Goal: Task Accomplishment & Management: Use online tool/utility

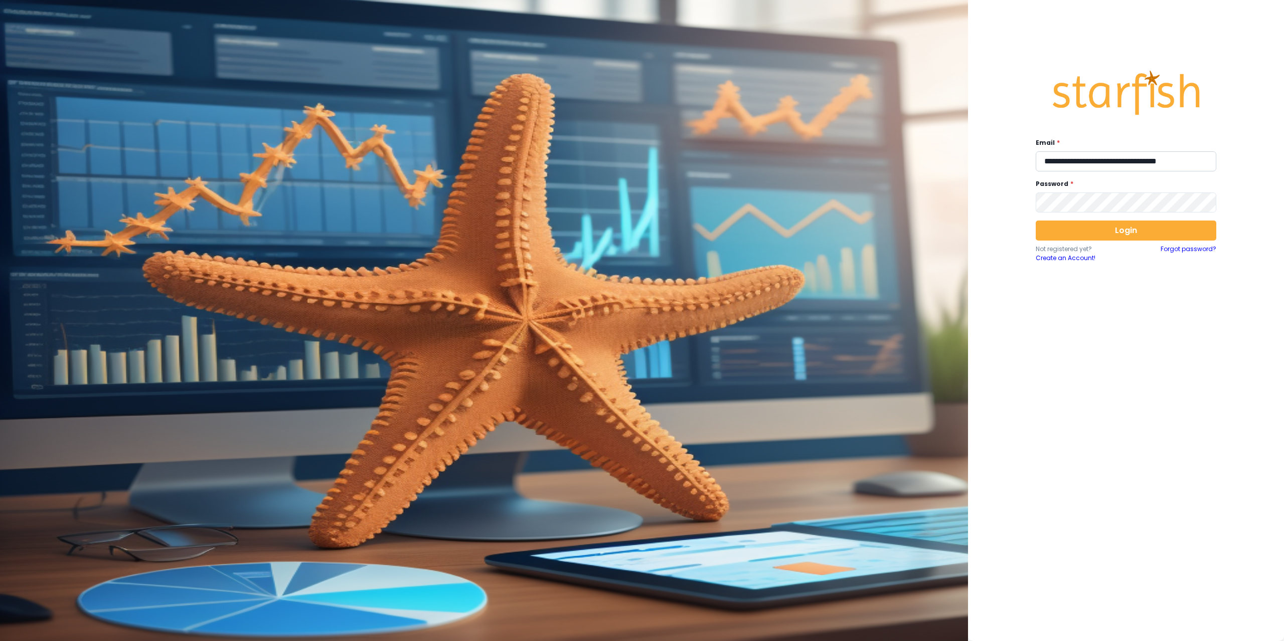
click at [1071, 161] on input "**********" at bounding box center [1125, 161] width 181 height 20
type input "**********"
click at [1063, 229] on button "Login" at bounding box center [1125, 231] width 181 height 20
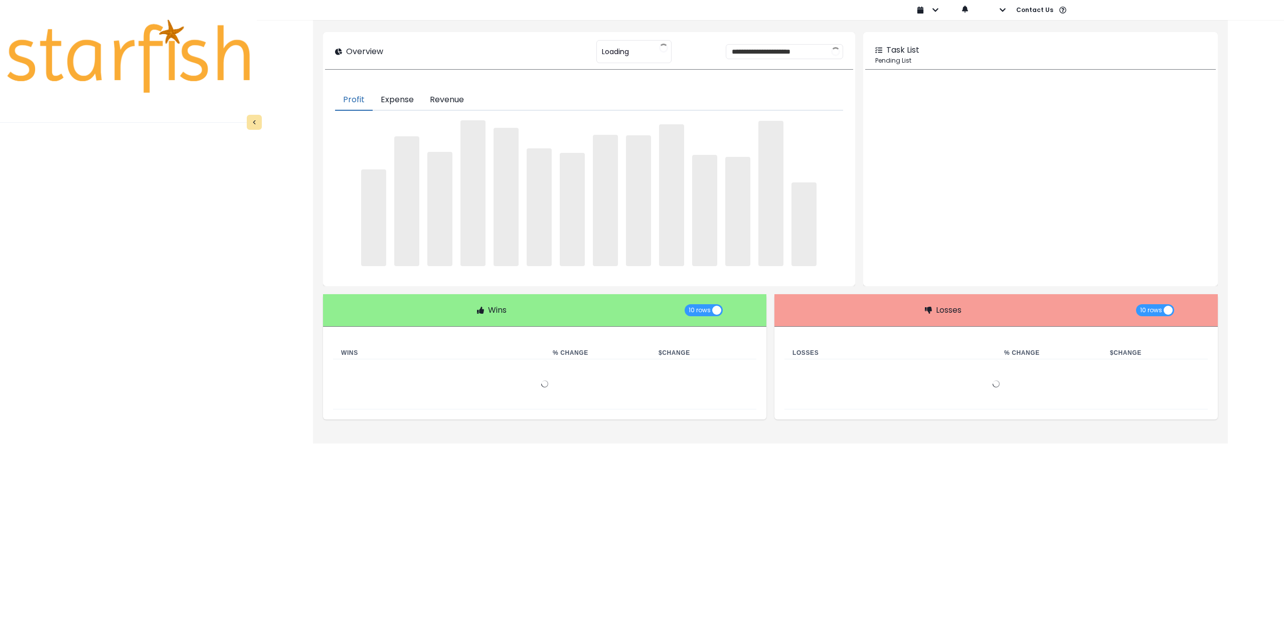
type input "********"
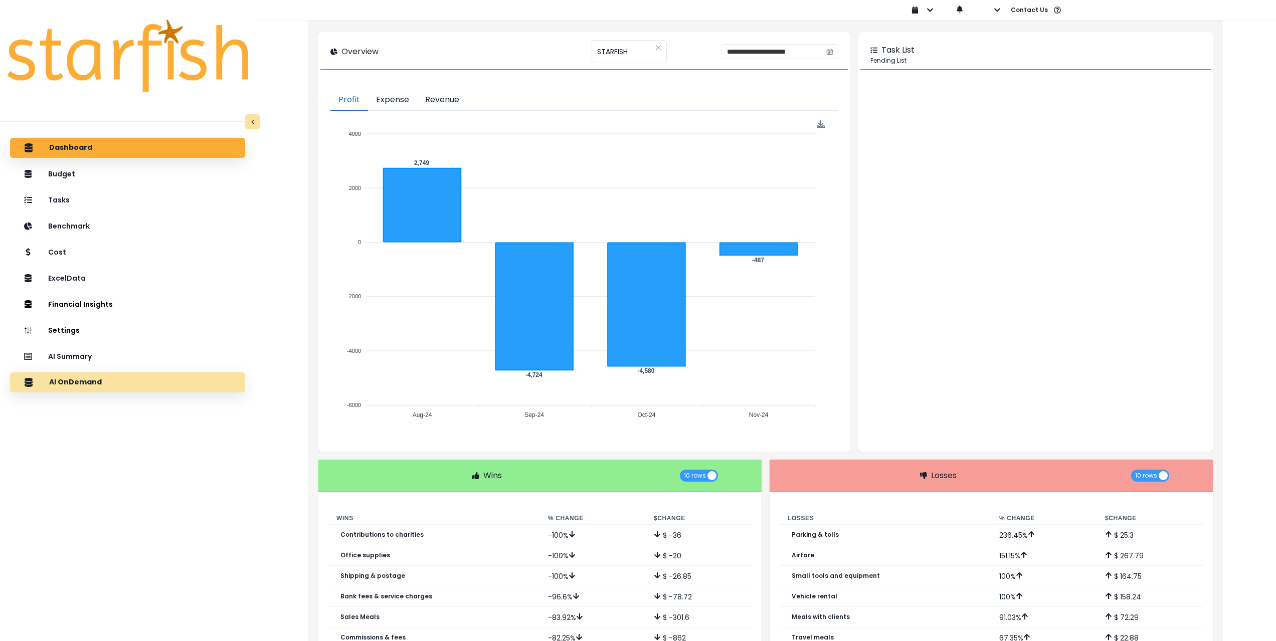
click at [131, 379] on div "AI OnDemand" at bounding box center [127, 382] width 219 height 21
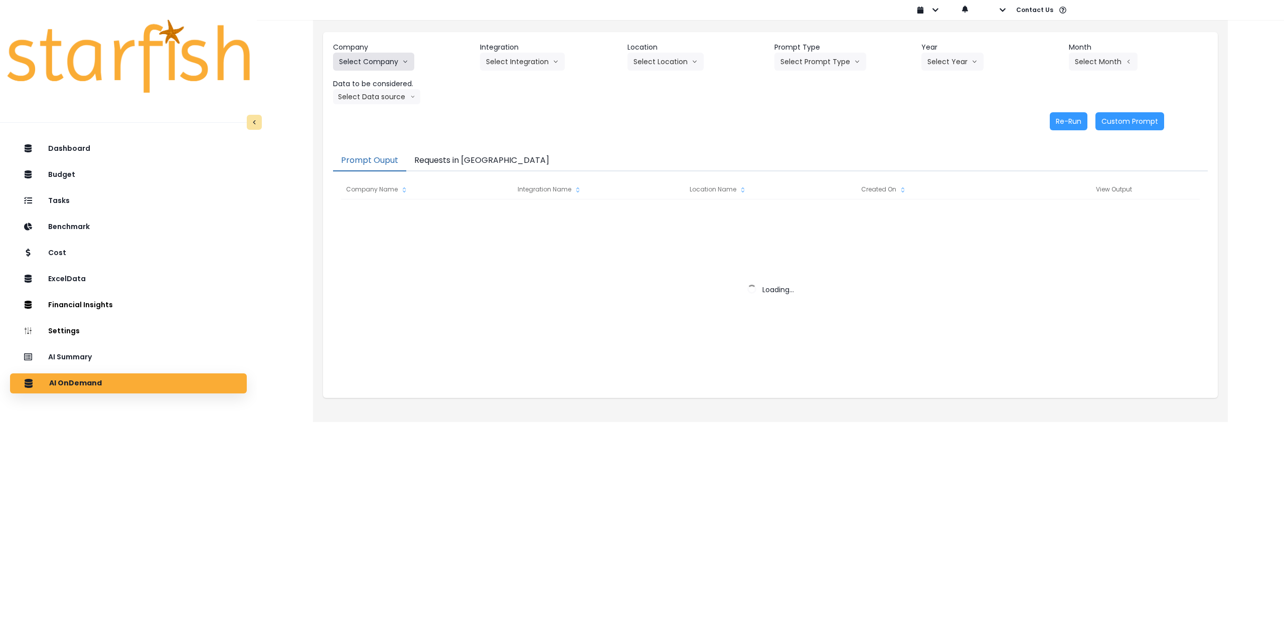
click at [392, 62] on button "Select Company" at bounding box center [373, 62] width 81 height 18
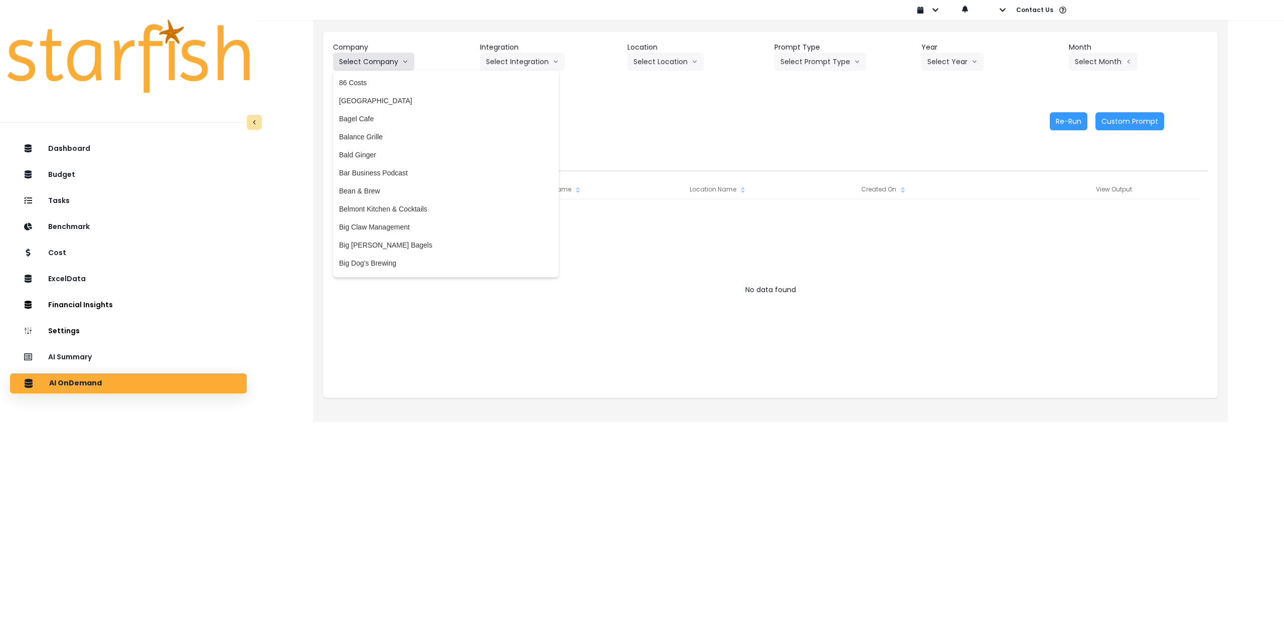
click at [384, 54] on button "Select Company" at bounding box center [373, 62] width 81 height 18
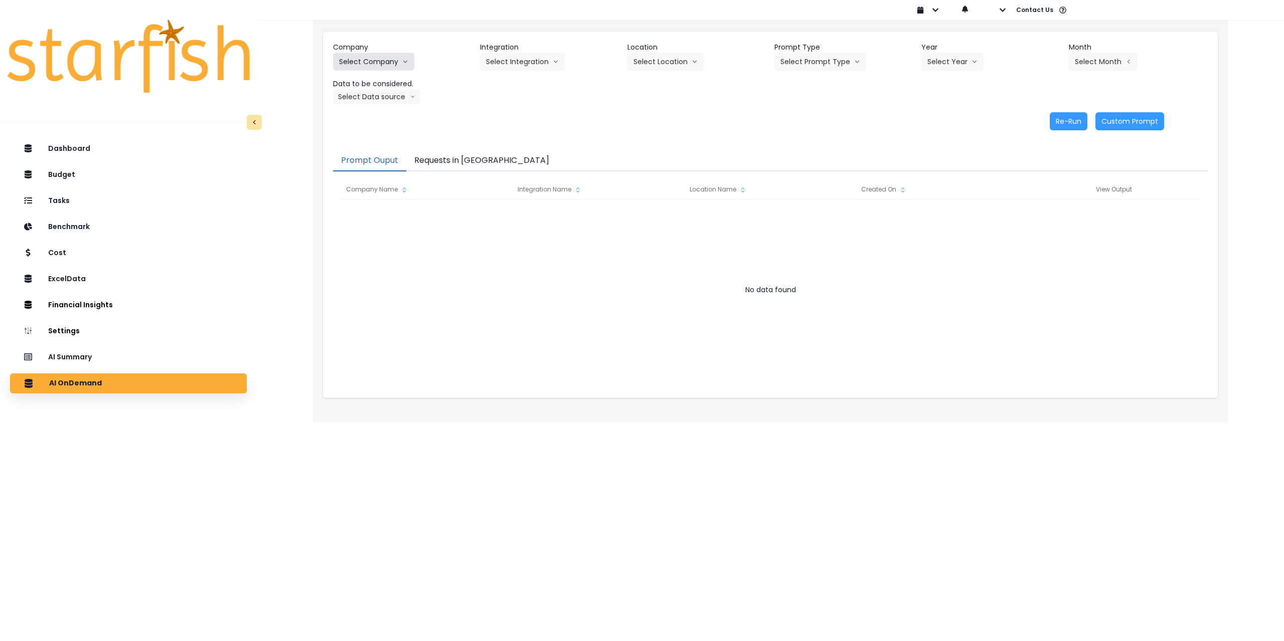
click at [389, 67] on button "Select Company" at bounding box center [373, 62] width 81 height 18
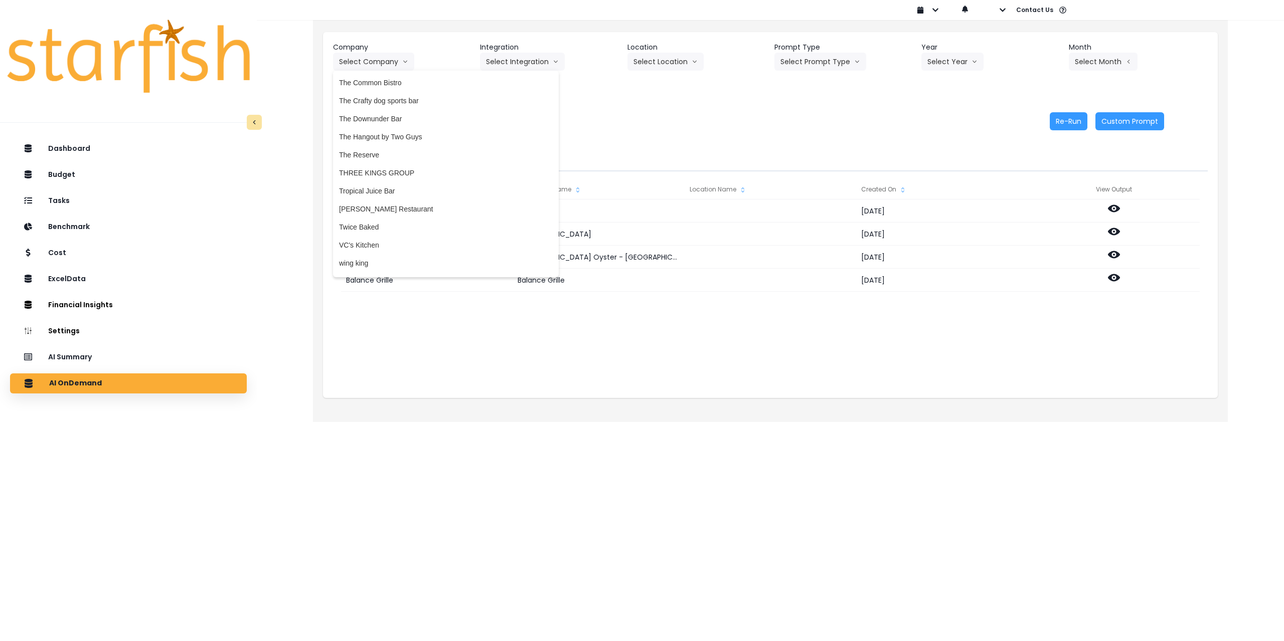
scroll to position [1956, 0]
click at [409, 164] on span "THREE KINGS GROUP" at bounding box center [446, 167] width 214 height 10
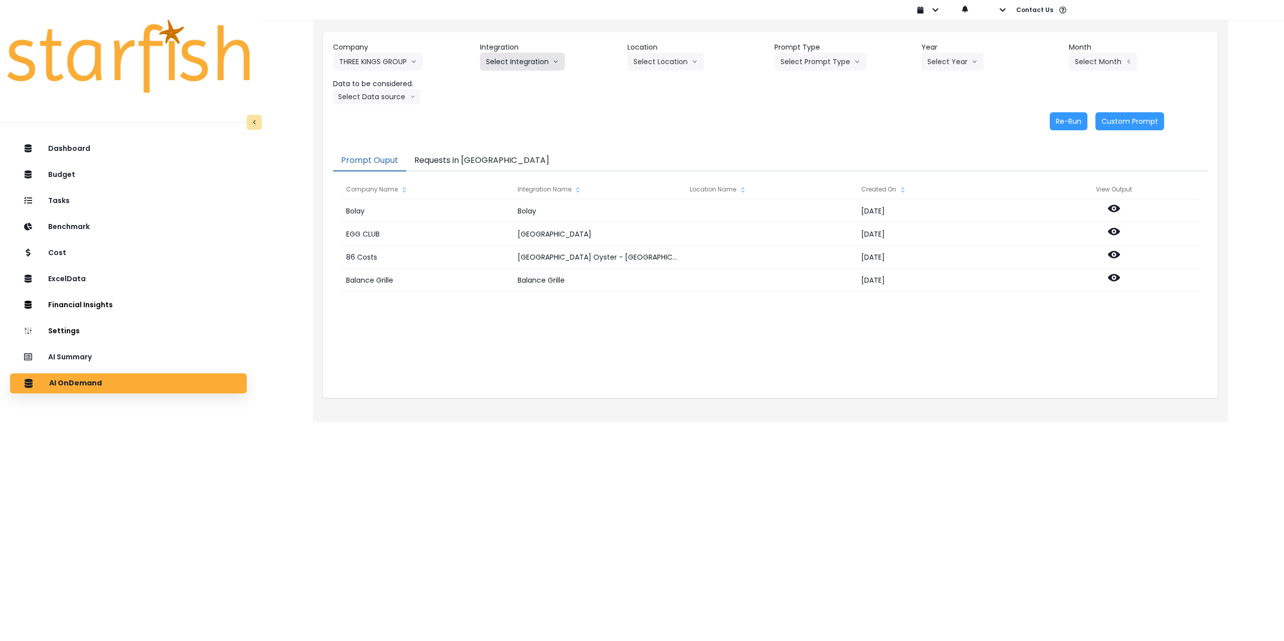
click at [514, 59] on button "Select Integration" at bounding box center [522, 62] width 85 height 18
click at [514, 79] on span "Three Kings Des [PERSON_NAME]" at bounding box center [542, 83] width 112 height 10
click at [673, 59] on button "Select Location" at bounding box center [665, 62] width 76 height 18
click at [654, 80] on span "All Locations" at bounding box center [653, 83] width 40 height 10
click at [807, 59] on button "Select Prompt Type" at bounding box center [820, 62] width 92 height 18
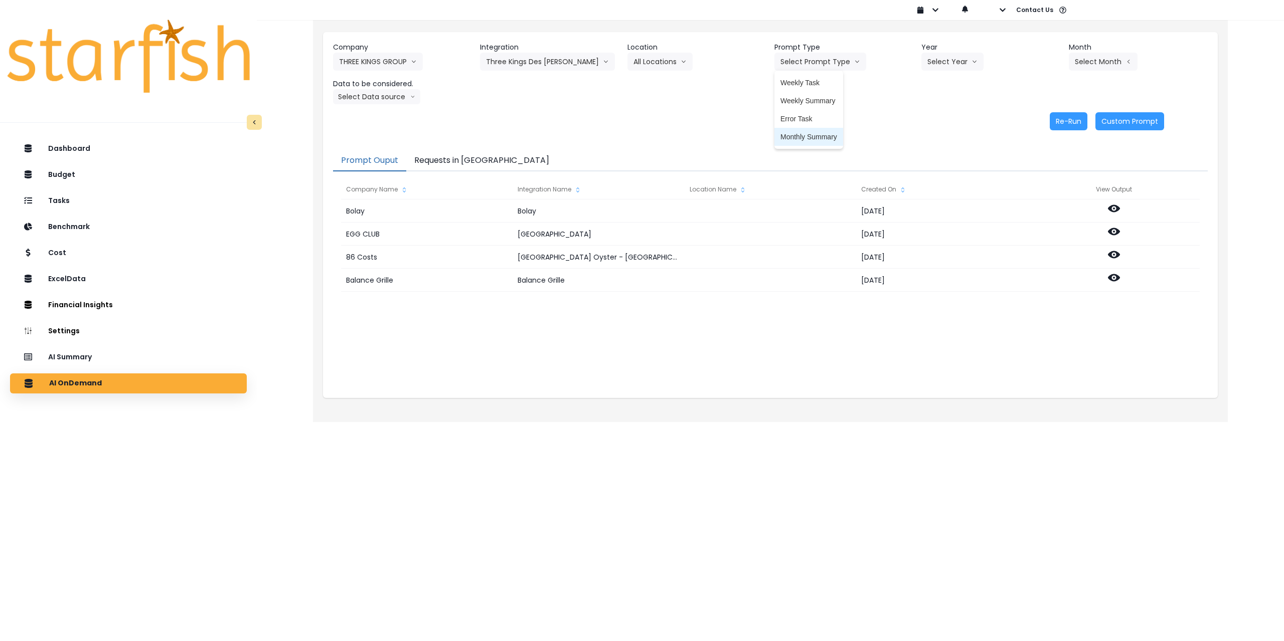
click at [799, 136] on span "Monthly Summary" at bounding box center [808, 137] width 57 height 10
click at [956, 63] on button "Select Year" at bounding box center [952, 62] width 62 height 18
click at [938, 114] on span "2025" at bounding box center [935, 119] width 16 height 10
click at [1107, 68] on button "Select Month" at bounding box center [1103, 62] width 69 height 18
click at [1046, 168] on span "July" at bounding box center [1053, 173] width 20 height 10
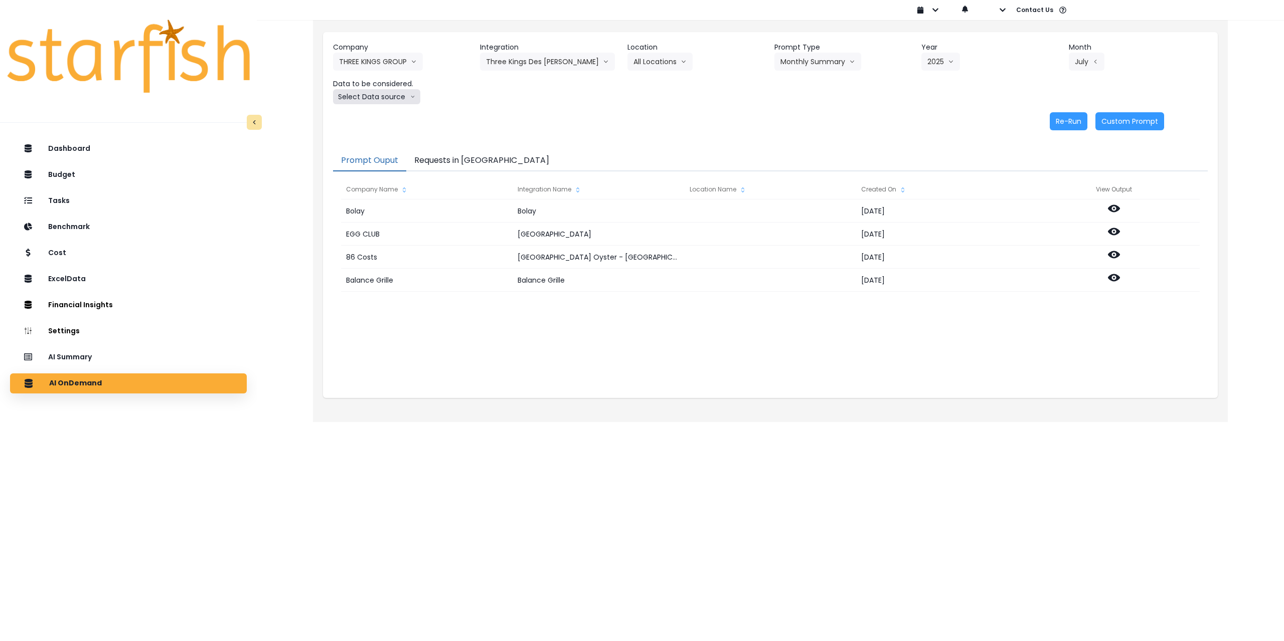
click at [380, 100] on button "Select Data source" at bounding box center [376, 96] width 87 height 15
click at [383, 118] on span "Comparison overtime" at bounding box center [372, 116] width 67 height 10
click at [1060, 119] on button "Re-Run" at bounding box center [1068, 121] width 38 height 18
click at [399, 98] on button "Comparison overtime" at bounding box center [381, 96] width 97 height 15
click at [382, 132] on span "Location Analysis" at bounding box center [372, 134] width 67 height 10
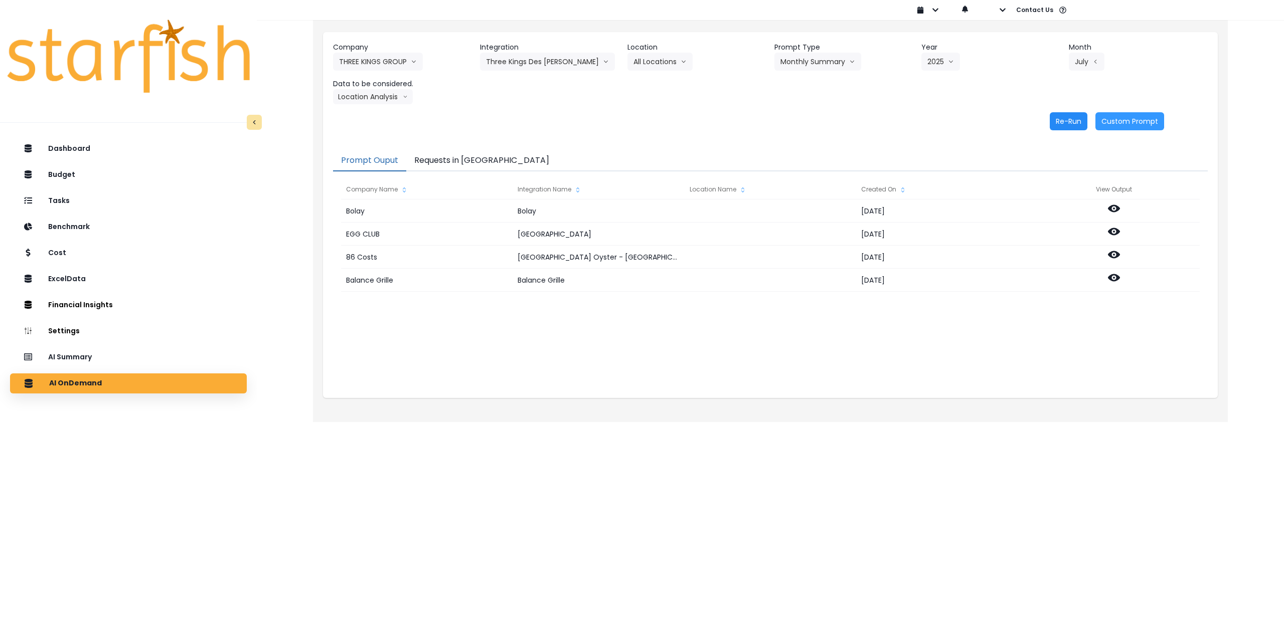
click at [1063, 119] on button "Re-Run" at bounding box center [1068, 121] width 38 height 18
click at [543, 61] on button "Three Kings Des [PERSON_NAME]" at bounding box center [547, 62] width 135 height 18
click at [547, 101] on span "Three [GEOGRAPHIC_DATA]" at bounding box center [542, 101] width 112 height 10
click at [691, 64] on icon "arrow down line" at bounding box center [694, 62] width 6 height 10
click at [661, 83] on span "All Locations" at bounding box center [653, 83] width 40 height 10
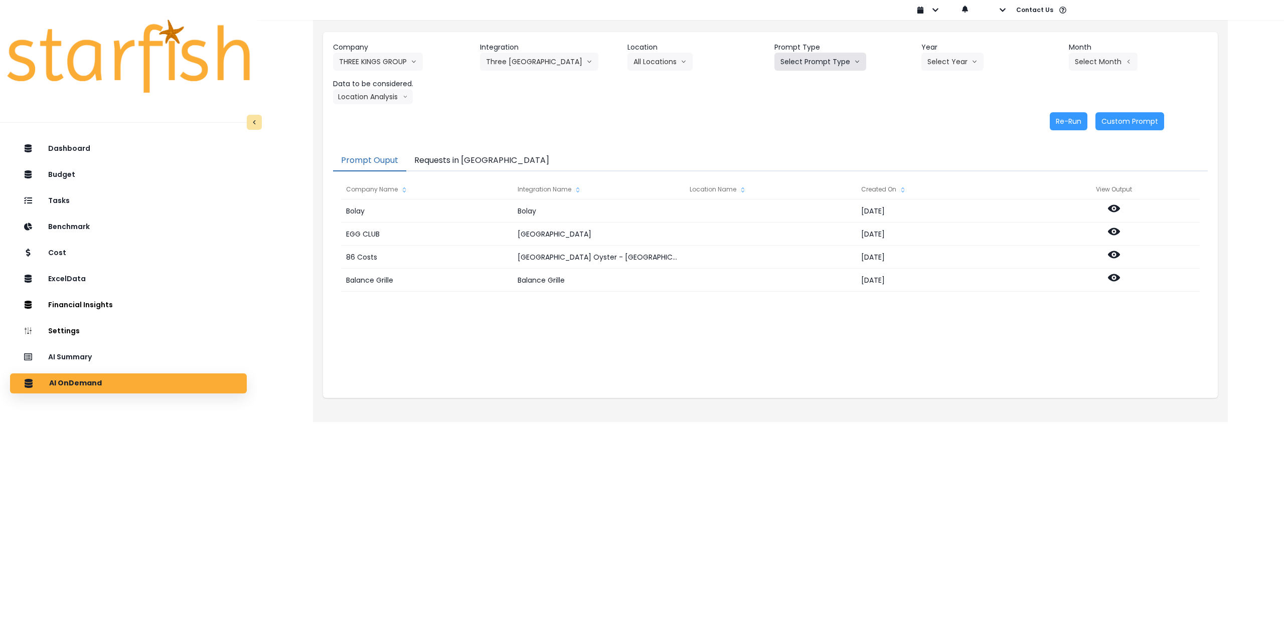
click at [810, 64] on button "Select Prompt Type" at bounding box center [820, 62] width 92 height 18
drag, startPoint x: 800, startPoint y: 136, endPoint x: 871, endPoint y: 118, distance: 73.3
click at [800, 136] on span "Monthly Summary" at bounding box center [808, 137] width 57 height 10
click at [948, 68] on button "Select Year" at bounding box center [952, 62] width 62 height 18
click at [933, 126] on li "2025" at bounding box center [935, 119] width 28 height 18
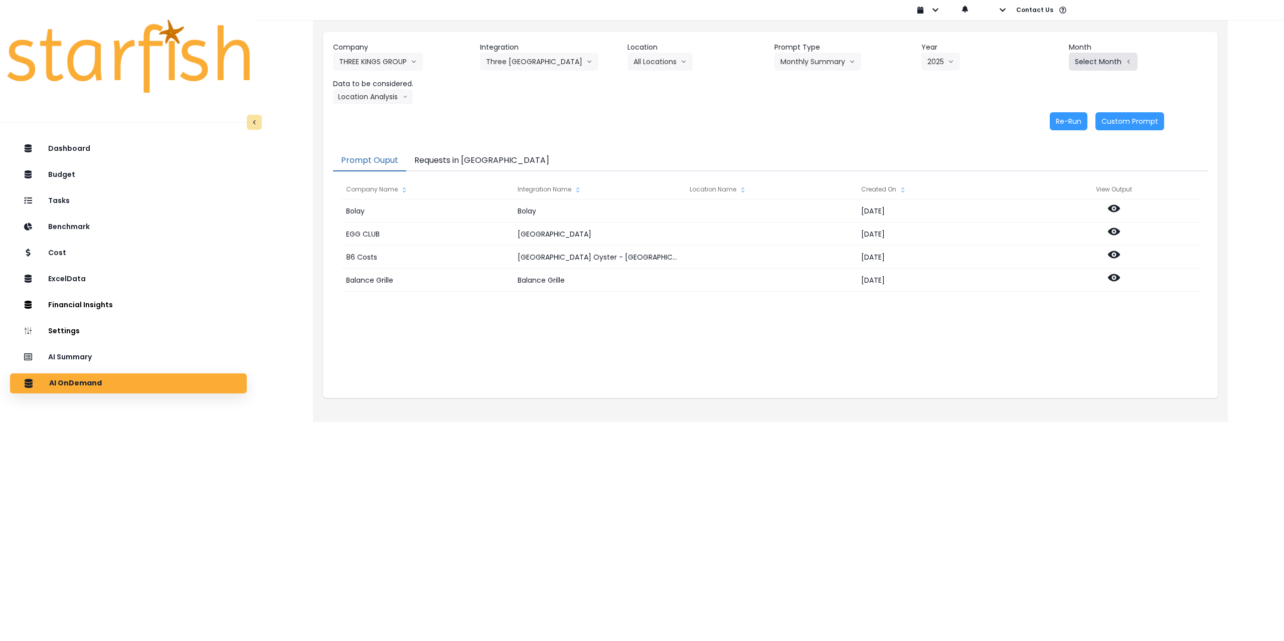
click at [1087, 66] on button "Select Month" at bounding box center [1103, 62] width 69 height 18
click at [1043, 171] on span "July" at bounding box center [1053, 173] width 20 height 10
click at [379, 94] on button "Location Analysis" at bounding box center [373, 96] width 80 height 15
click at [375, 114] on span "Comparison overtime" at bounding box center [372, 116] width 67 height 10
click at [1057, 117] on button "Re-Run" at bounding box center [1068, 121] width 38 height 18
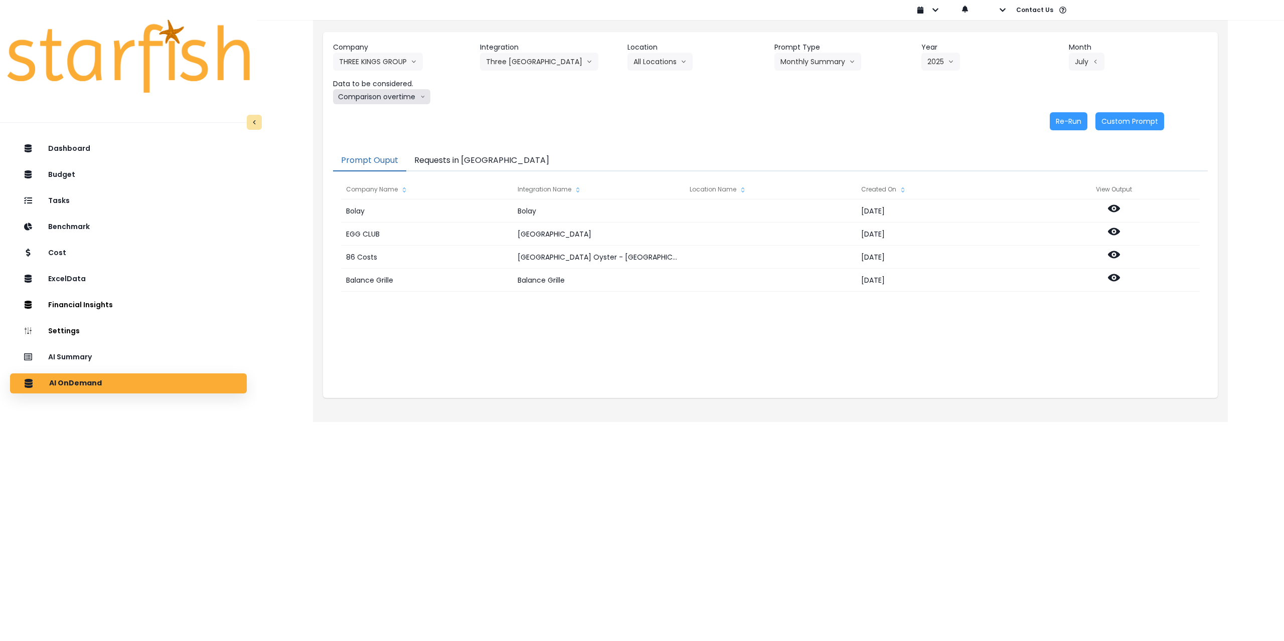
click at [397, 96] on button "Comparison overtime" at bounding box center [381, 96] width 97 height 15
click at [384, 137] on span "Location Analysis" at bounding box center [372, 134] width 67 height 10
click at [1062, 119] on button "Re-Run" at bounding box center [1068, 121] width 38 height 18
click at [759, 126] on div "Re-Run Custom Prompt" at bounding box center [748, 121] width 831 height 18
click at [141, 358] on div "AI Summary" at bounding box center [128, 357] width 221 height 21
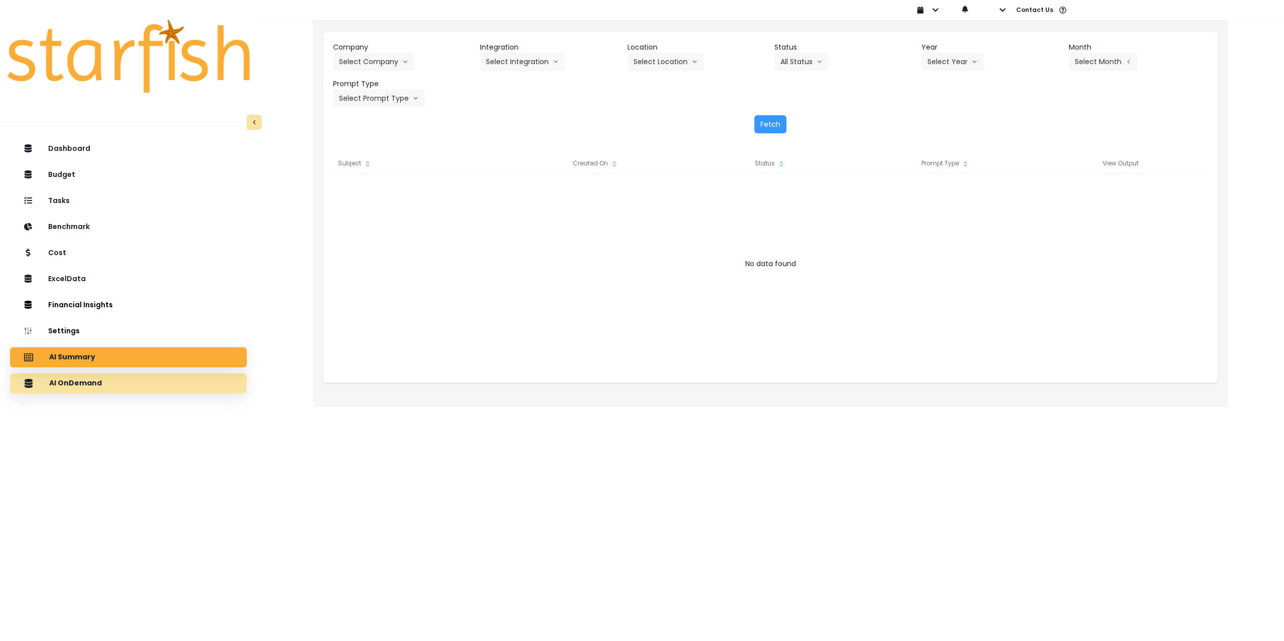
click at [124, 382] on div "AI OnDemand" at bounding box center [128, 383] width 221 height 21
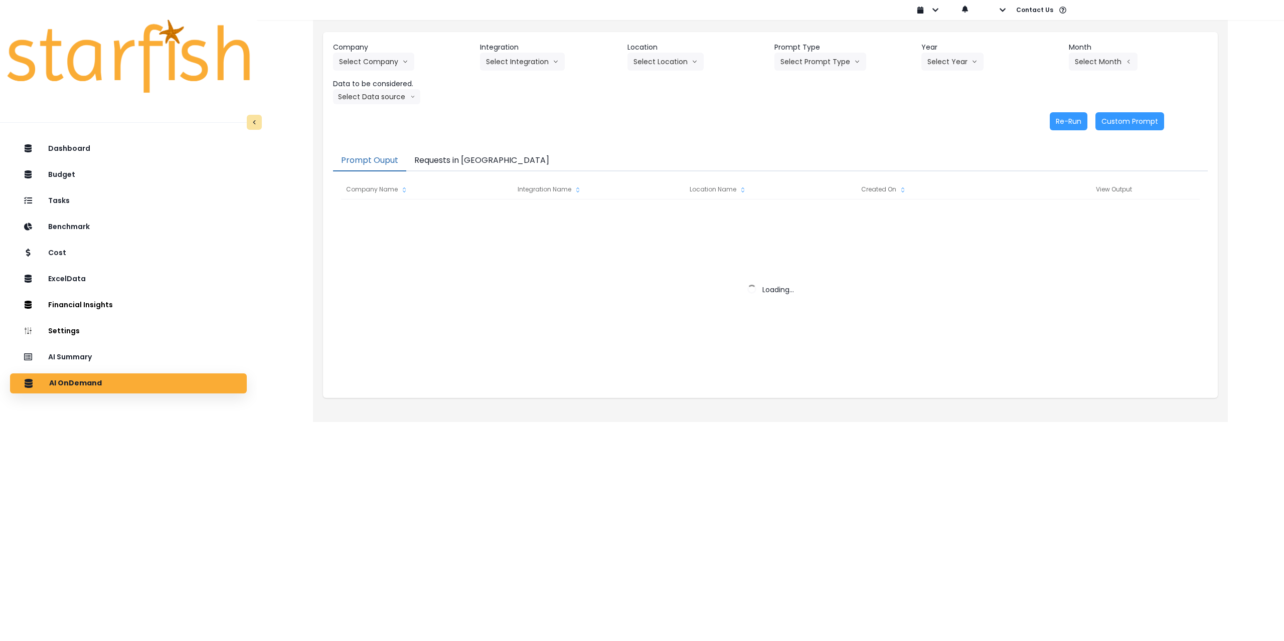
click at [472, 158] on button "Requests in [GEOGRAPHIC_DATA]" at bounding box center [481, 160] width 151 height 21
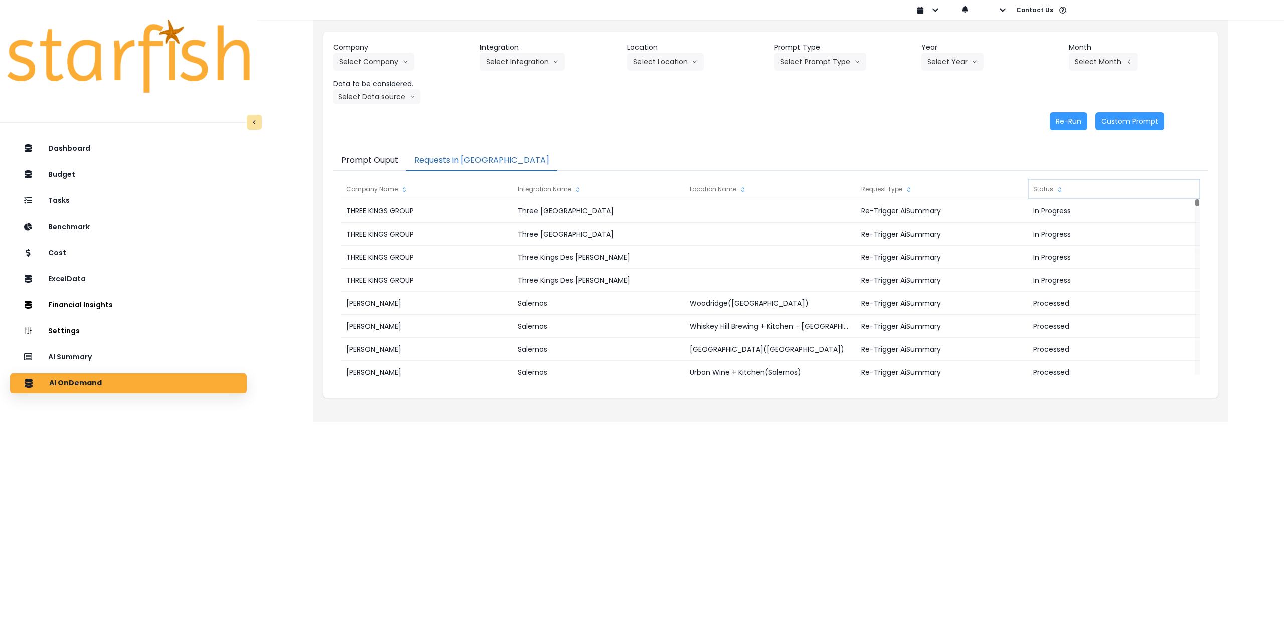
click at [1045, 188] on div "Status" at bounding box center [1113, 190] width 171 height 20
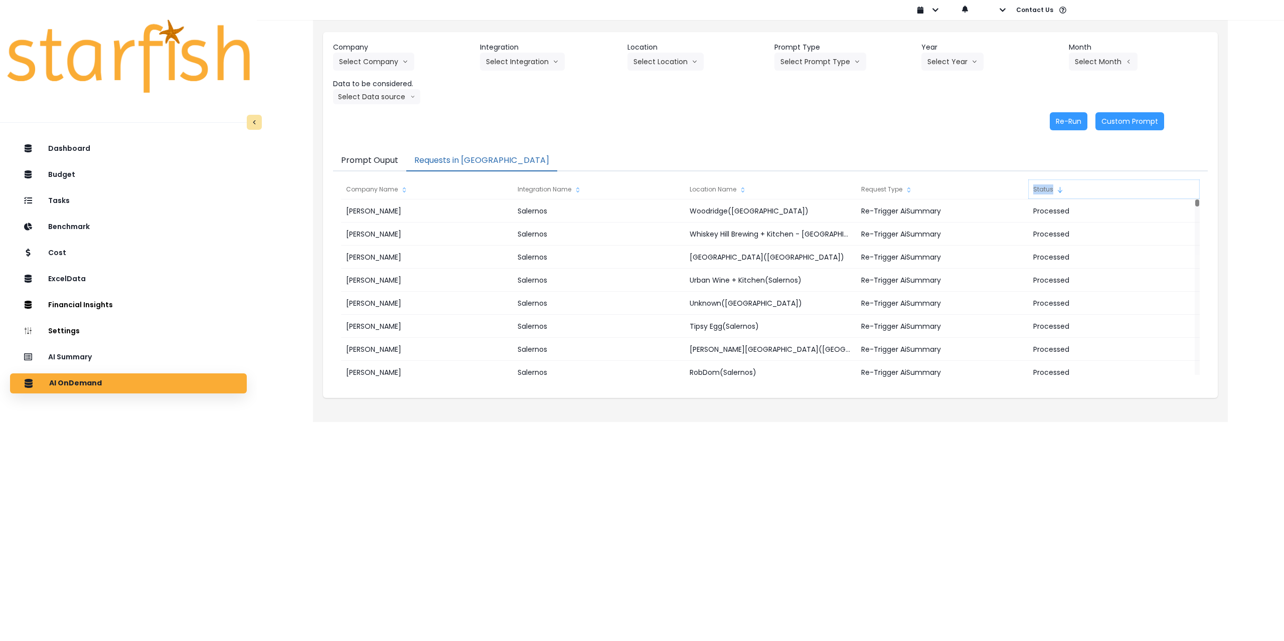
click at [1046, 187] on div "Status" at bounding box center [1113, 190] width 171 height 20
